Goal: Book appointment/travel/reservation

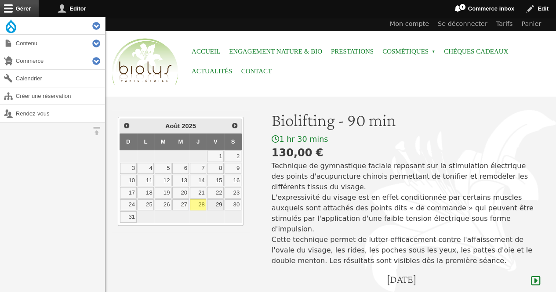
click at [220, 201] on link "29" at bounding box center [215, 205] width 17 height 11
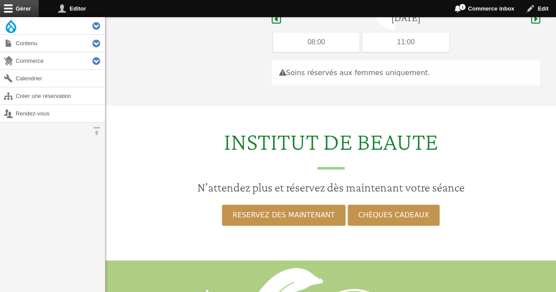
scroll to position [263, 0]
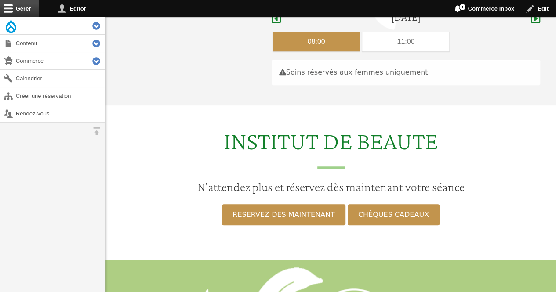
click at [322, 33] on div "08:00" at bounding box center [316, 41] width 87 height 19
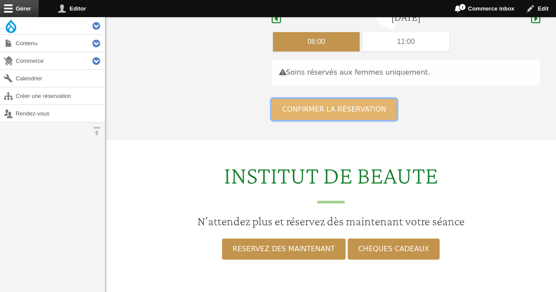
click at [320, 99] on button "Confirmer la réservation" at bounding box center [334, 109] width 125 height 21
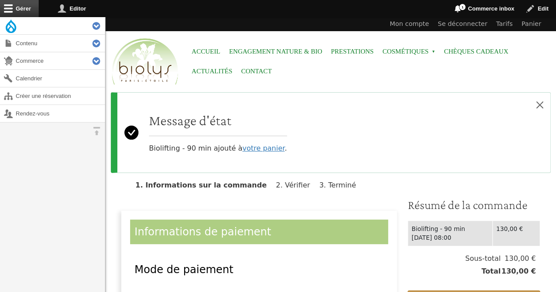
scroll to position [76, 0]
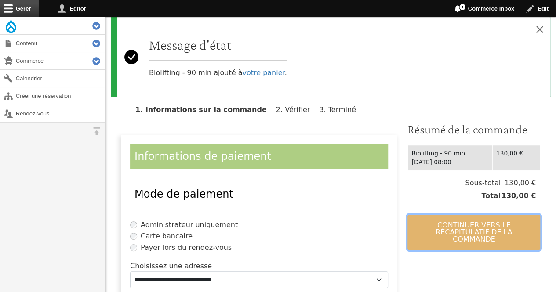
click at [465, 234] on button "Continuer vers le récapitulatif de la commande" at bounding box center [474, 232] width 133 height 35
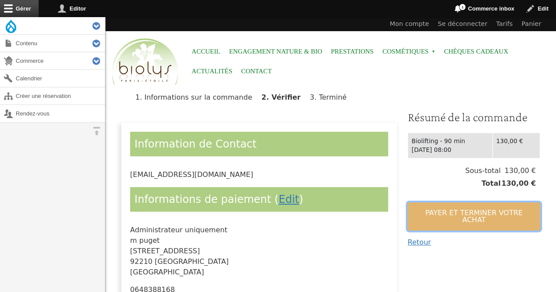
click at [463, 216] on button "Payer et terminer votre achat" at bounding box center [474, 217] width 133 height 28
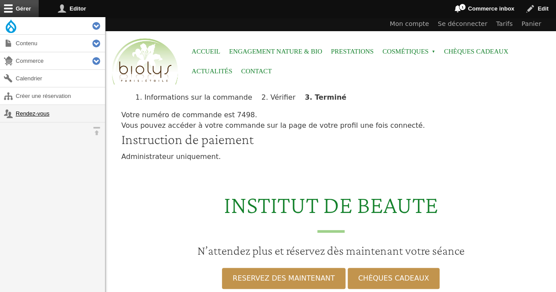
click at [39, 113] on link "Rendez-vous" at bounding box center [52, 113] width 105 height 17
